Goal: Task Accomplishment & Management: Manage account settings

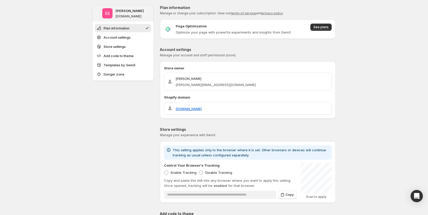
click at [199, 26] on p "Page Optimization" at bounding box center [191, 26] width 31 height 5
copy p "Page Optimization"
